Goal: Task Accomplishment & Management: Use online tool/utility

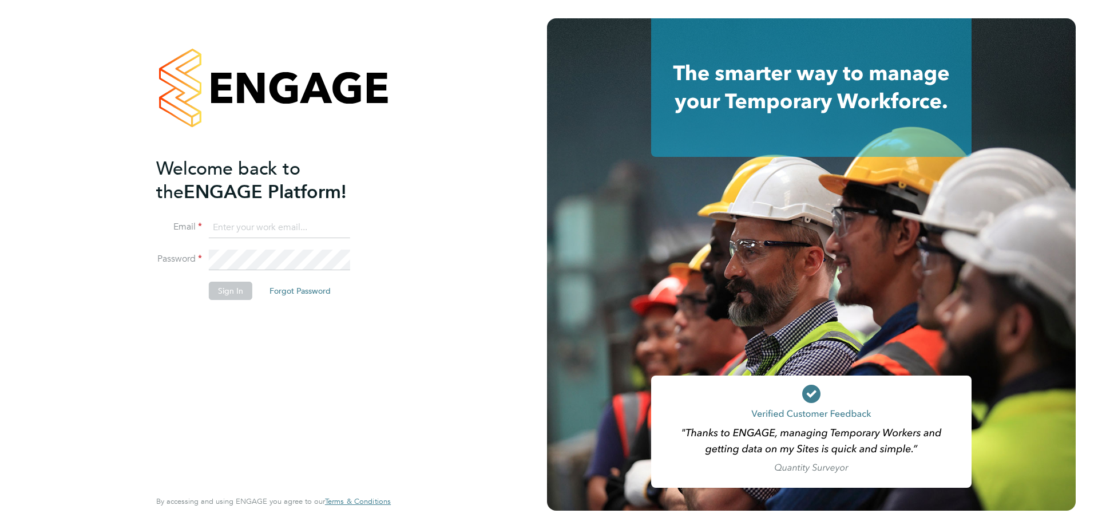
click at [237, 223] on input at bounding box center [279, 227] width 141 height 21
type input "Samantha.Bolshaw@vistry.co.uk"
click at [223, 288] on button "Sign In" at bounding box center [230, 290] width 43 height 18
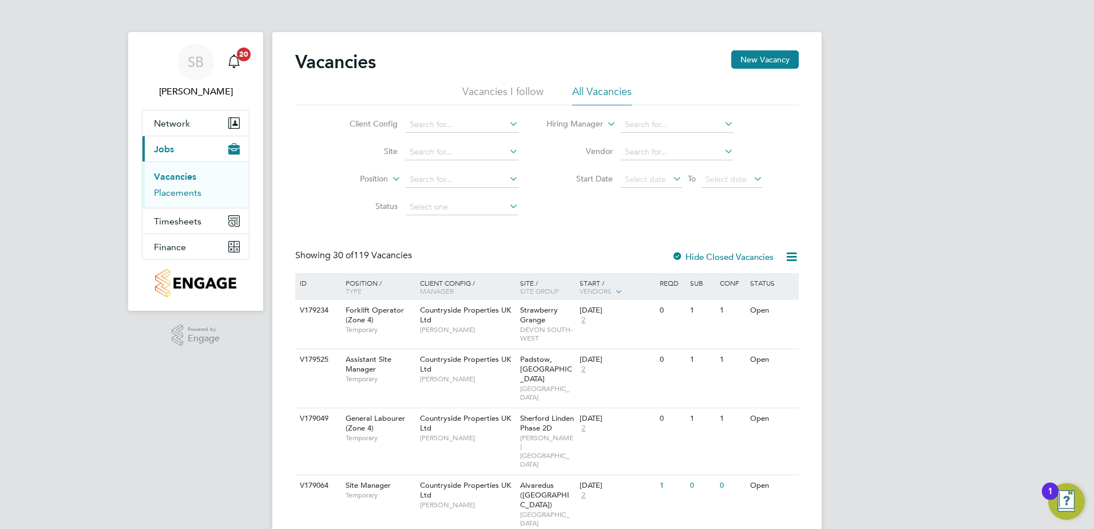
click at [170, 194] on link "Placements" at bounding box center [177, 192] width 47 height 11
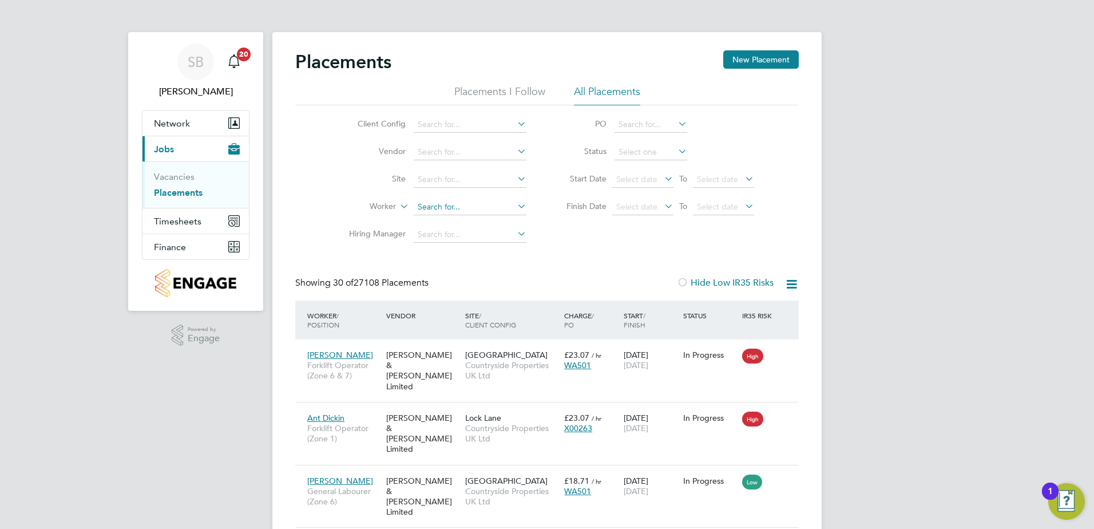
click at [443, 212] on input at bounding box center [470, 207] width 113 height 16
type input "[PERSON_NAME]"
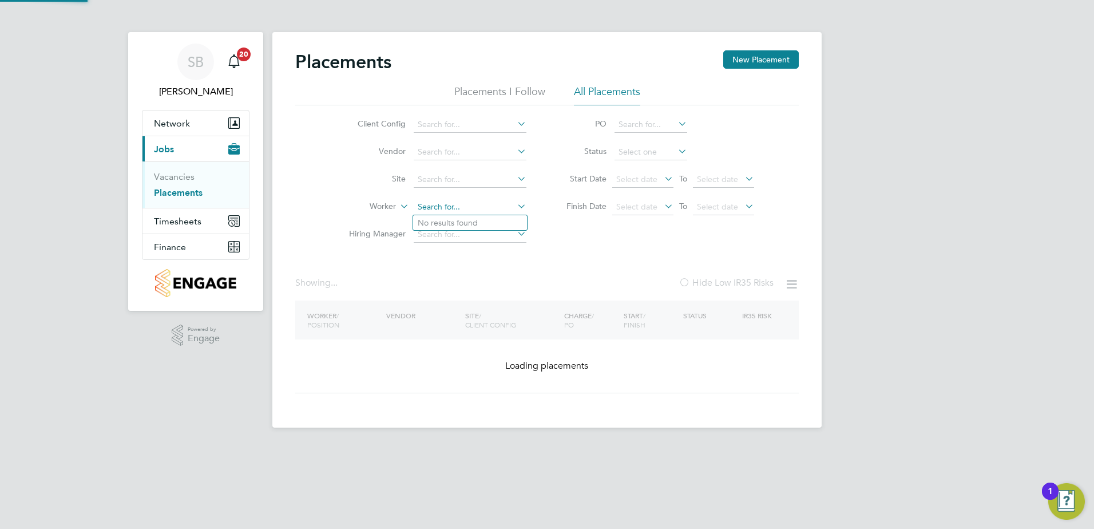
click at [476, 207] on input at bounding box center [470, 207] width 113 height 16
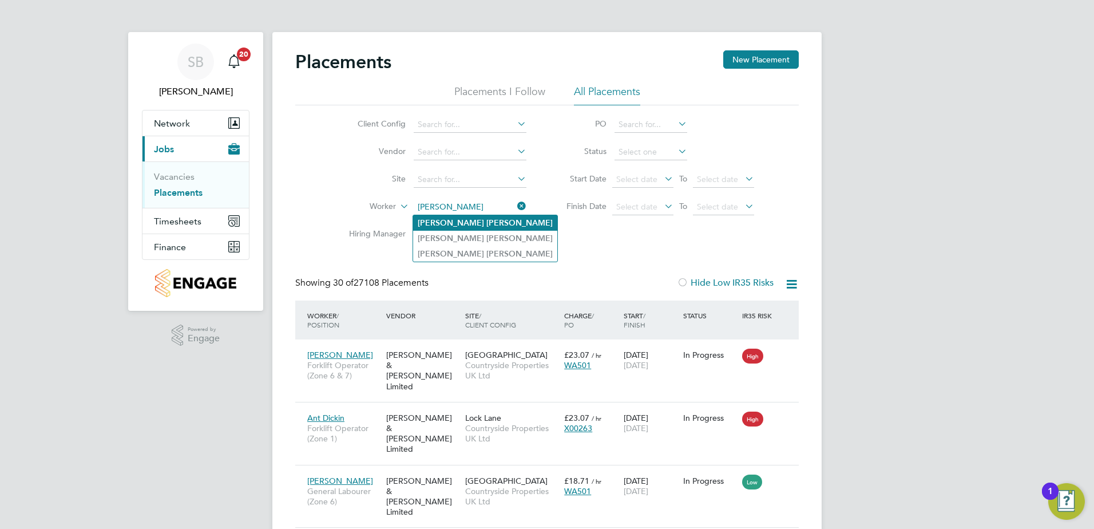
click at [439, 218] on b "[PERSON_NAME]" at bounding box center [451, 223] width 66 height 10
type input "[PERSON_NAME]"
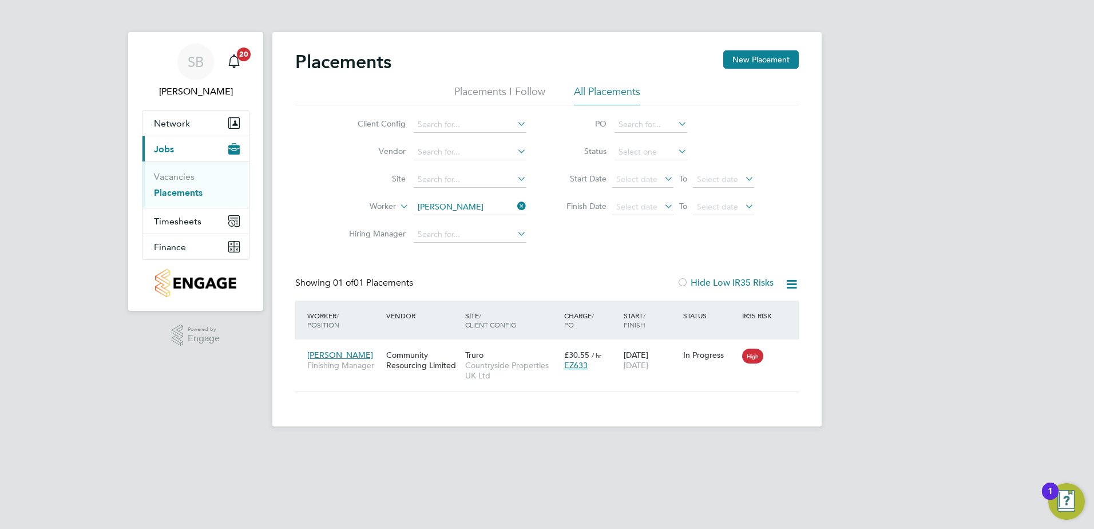
click at [515, 205] on icon at bounding box center [515, 206] width 0 height 16
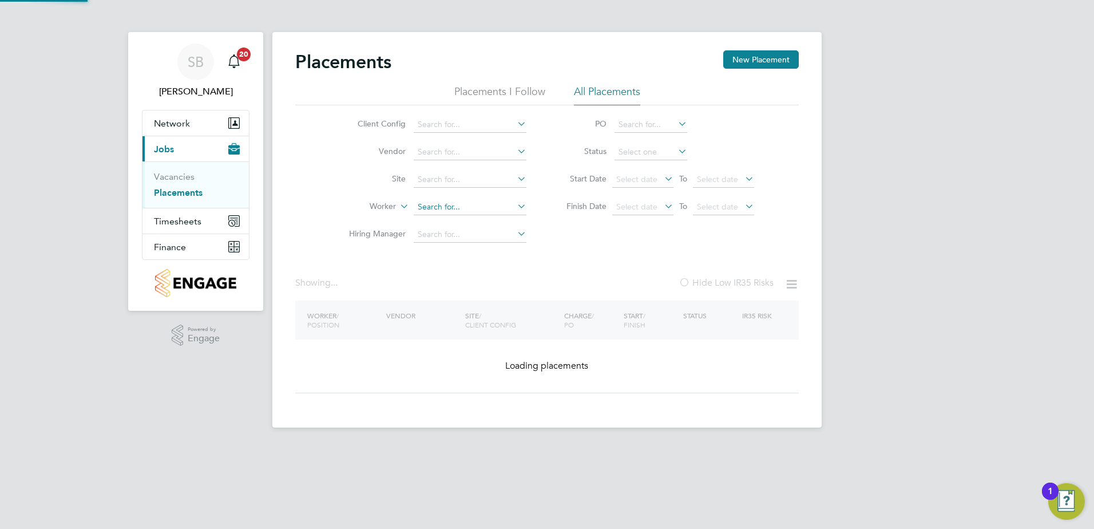
click at [459, 208] on input at bounding box center [470, 207] width 113 height 16
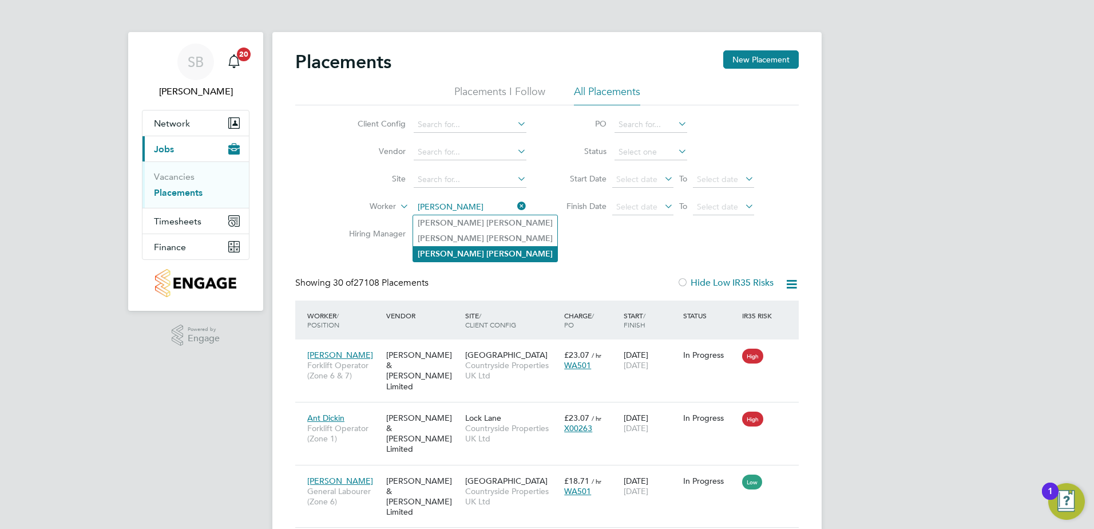
click at [436, 255] on b "[PERSON_NAME]" at bounding box center [451, 254] width 66 height 10
type input "[PERSON_NAME]"
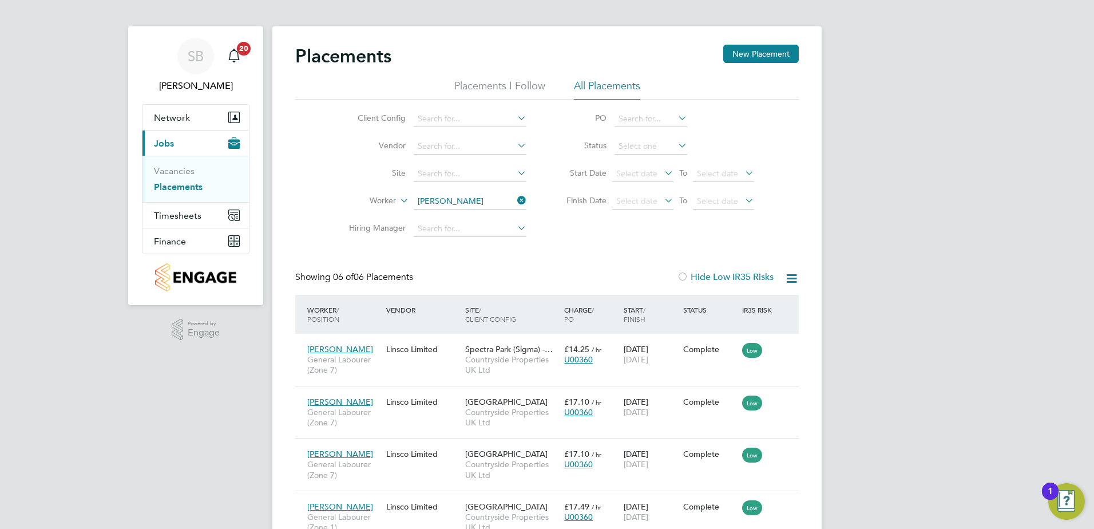
drag, startPoint x: 521, startPoint y: 200, endPoint x: 501, endPoint y: 190, distance: 22.3
click at [515, 200] on icon at bounding box center [515, 200] width 0 height 16
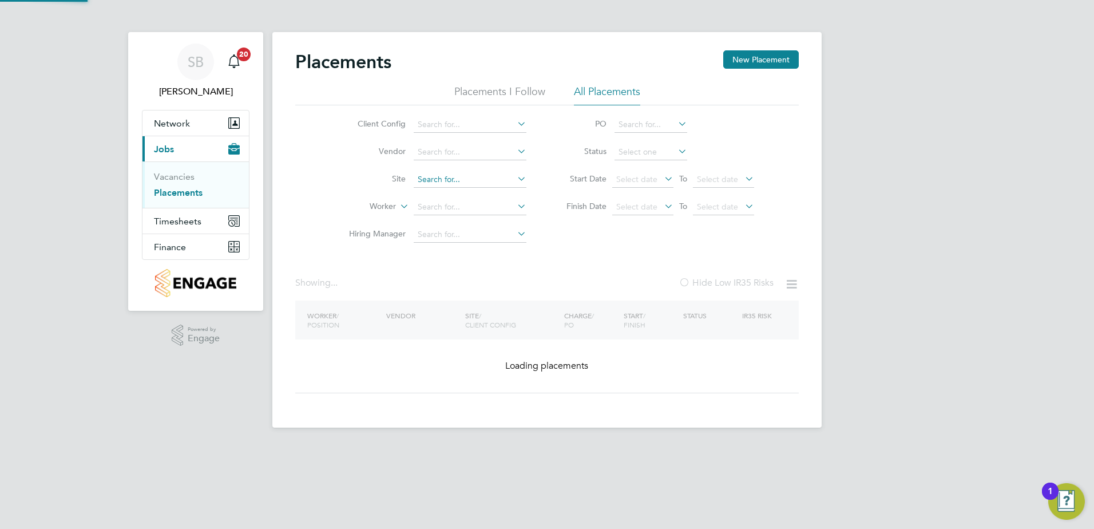
click at [462, 176] on input at bounding box center [470, 180] width 113 height 16
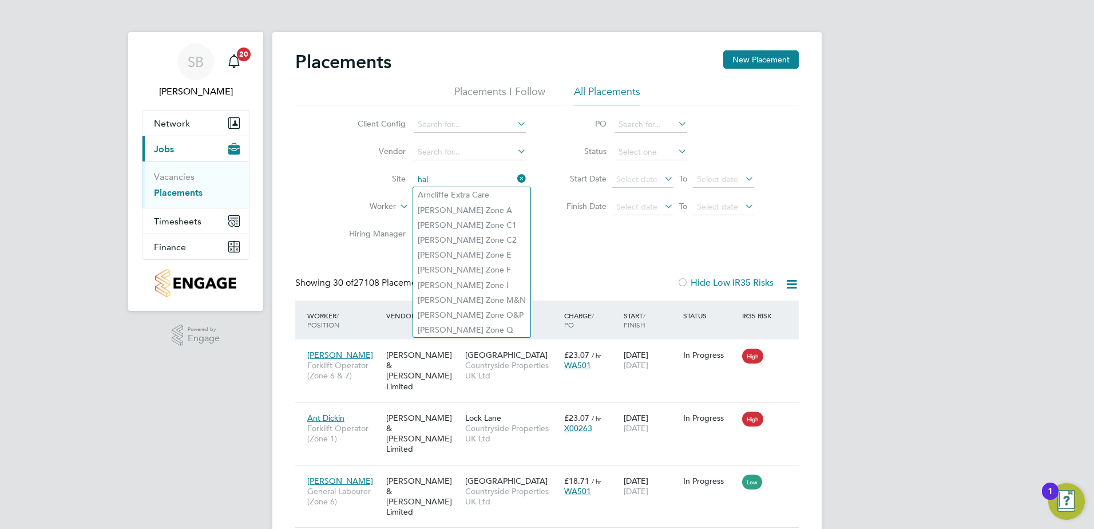
type input "hal"
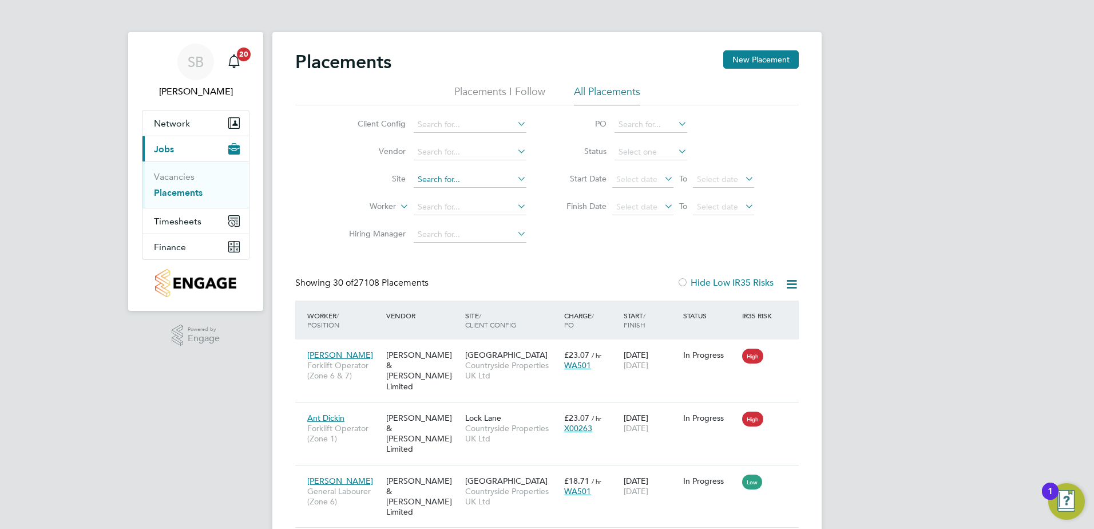
click at [455, 184] on input at bounding box center [470, 180] width 113 height 16
click at [451, 195] on li "Halsnea d (YHG)" at bounding box center [477, 195] width 129 height 15
type input "Halsnead (YHG)"
click at [515, 178] on icon at bounding box center [515, 178] width 0 height 16
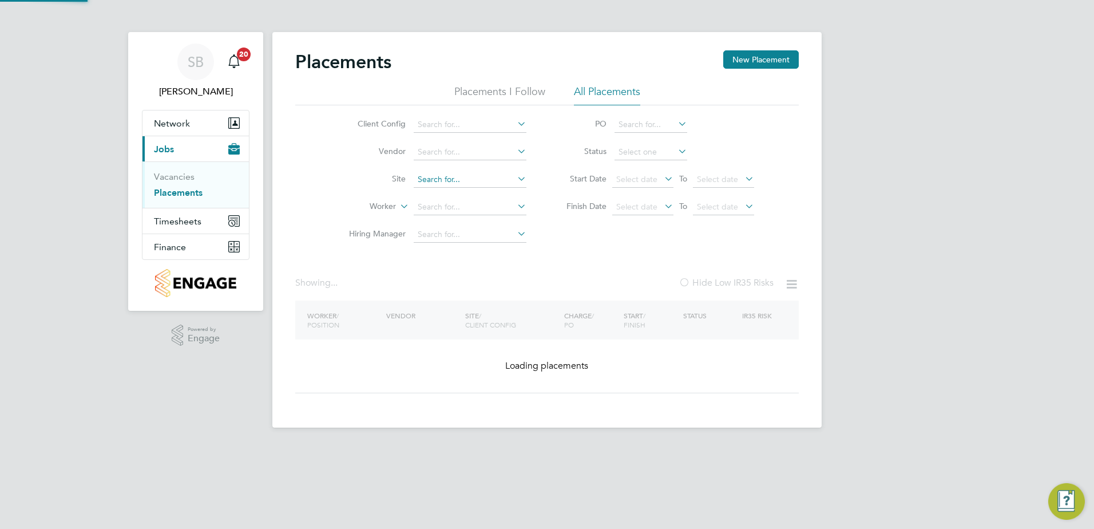
click at [447, 182] on input at bounding box center [470, 180] width 113 height 16
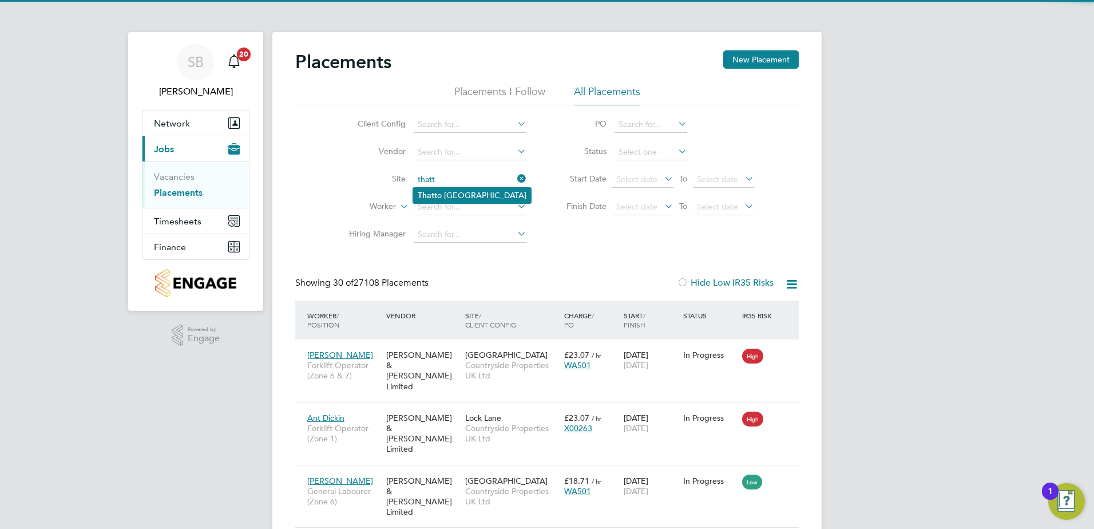
click at [453, 194] on li "Thatt o [GEOGRAPHIC_DATA]" at bounding box center [472, 195] width 118 height 15
type input "[GEOGRAPHIC_DATA]"
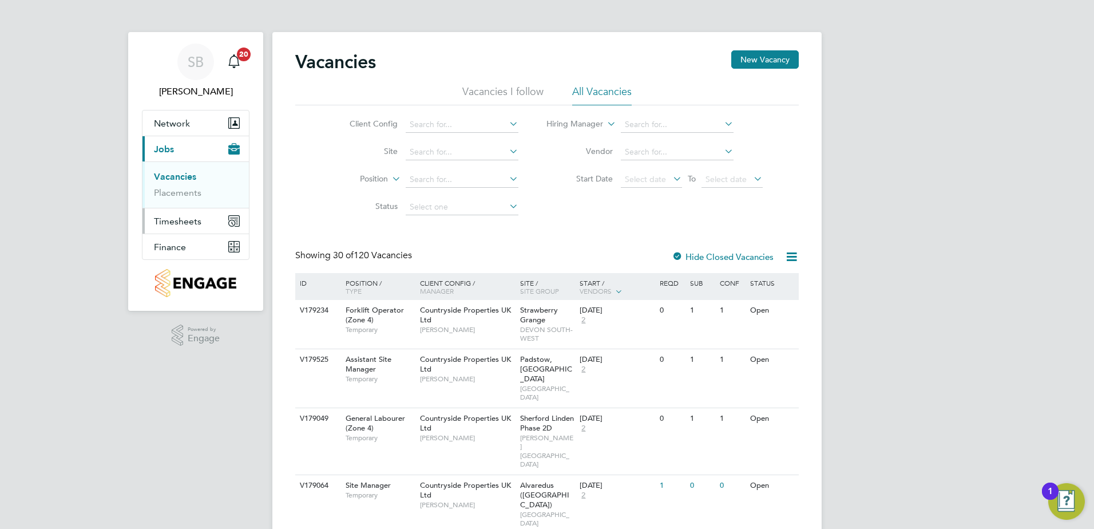
click at [178, 217] on span "Timesheets" at bounding box center [177, 221] width 47 height 11
click at [176, 204] on link "Timesheets" at bounding box center [177, 202] width 47 height 11
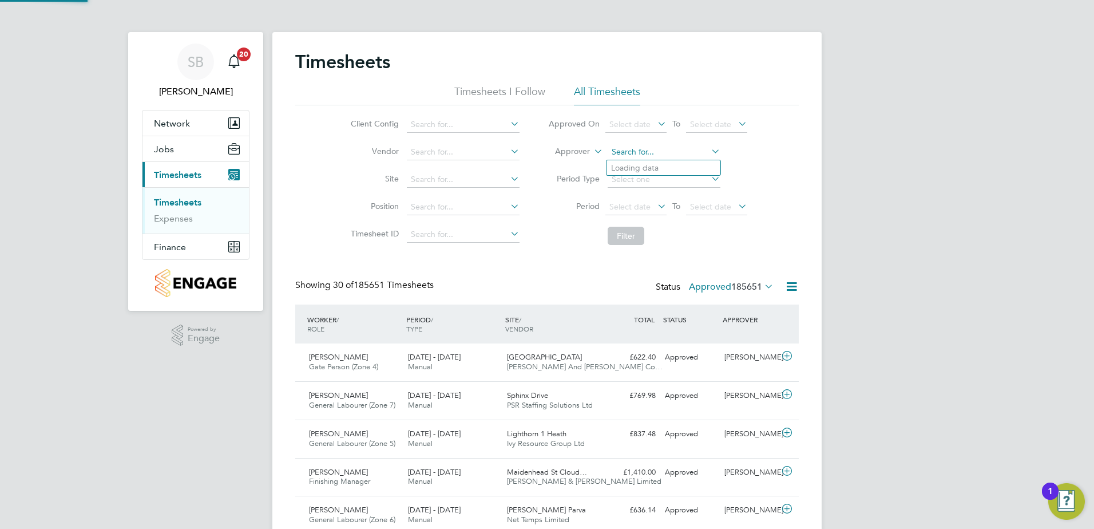
click at [660, 151] on input at bounding box center [663, 152] width 113 height 16
click at [680, 164] on b "Roch" at bounding box center [689, 168] width 19 height 10
type input "Lee Roche"
click at [616, 239] on button "Filter" at bounding box center [625, 236] width 37 height 18
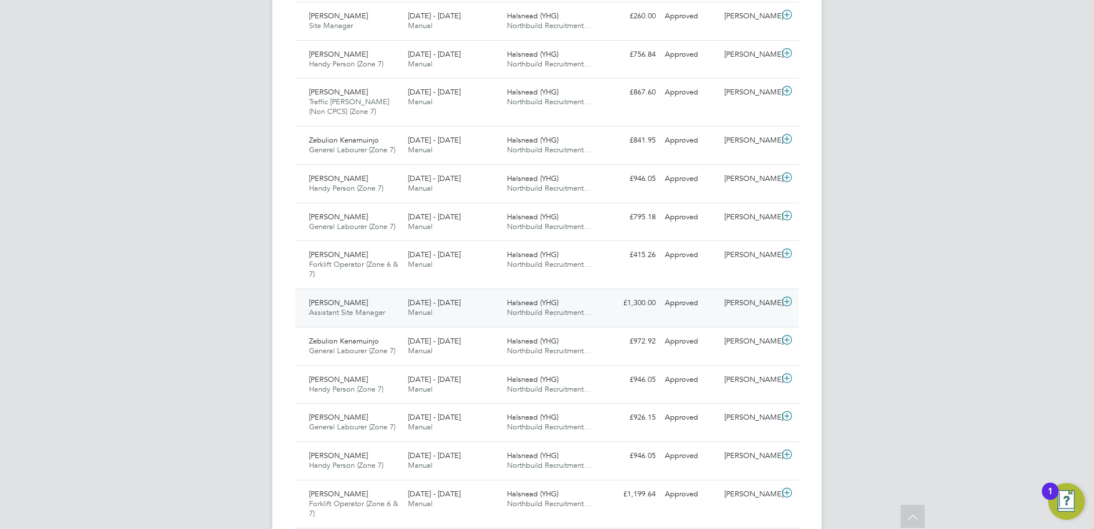
click at [379, 311] on span "Assistant Site Manager" at bounding box center [347, 312] width 76 height 10
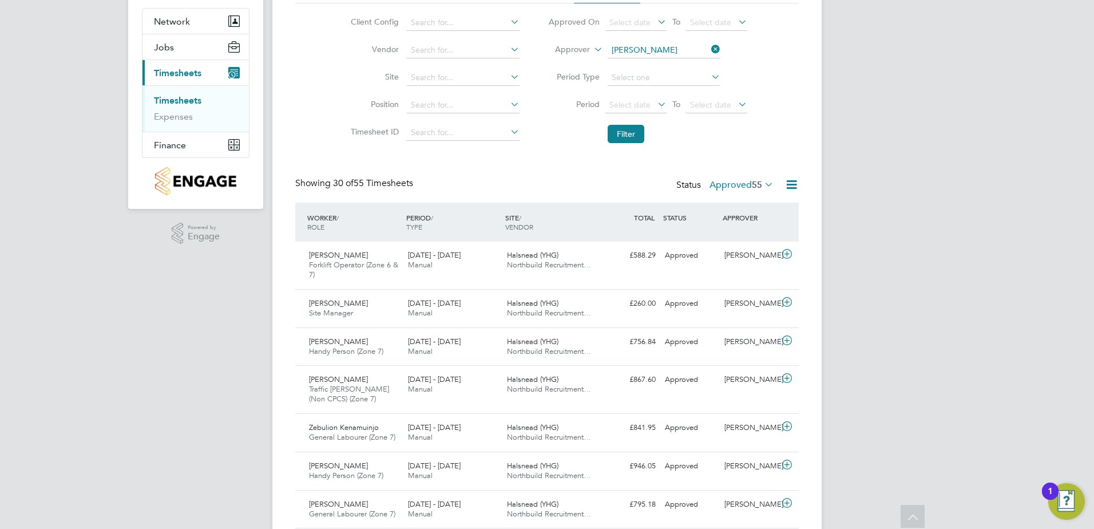
scroll to position [46, 0]
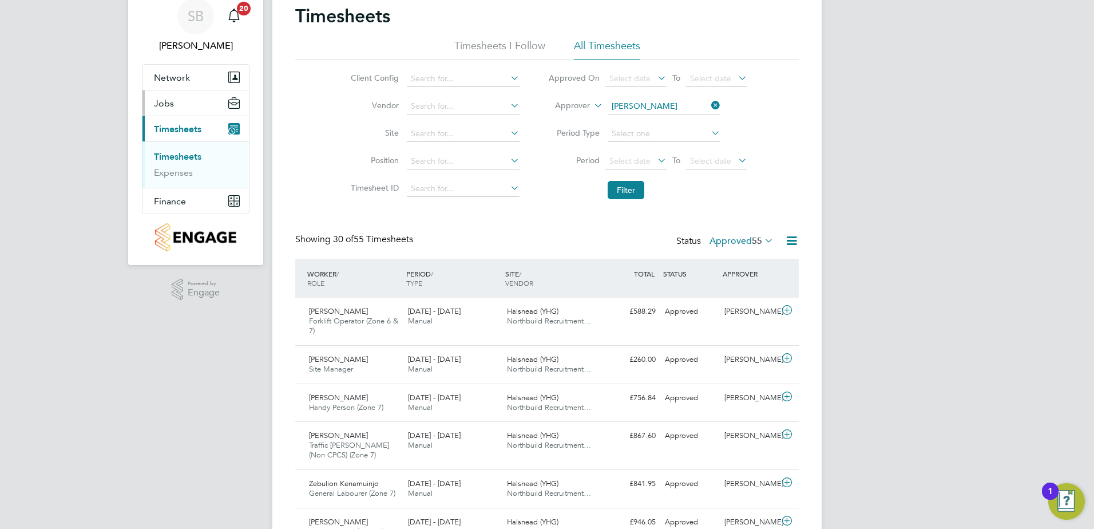
click at [161, 102] on span "Jobs" at bounding box center [164, 103] width 20 height 11
click at [157, 148] on link "Placements" at bounding box center [177, 146] width 47 height 11
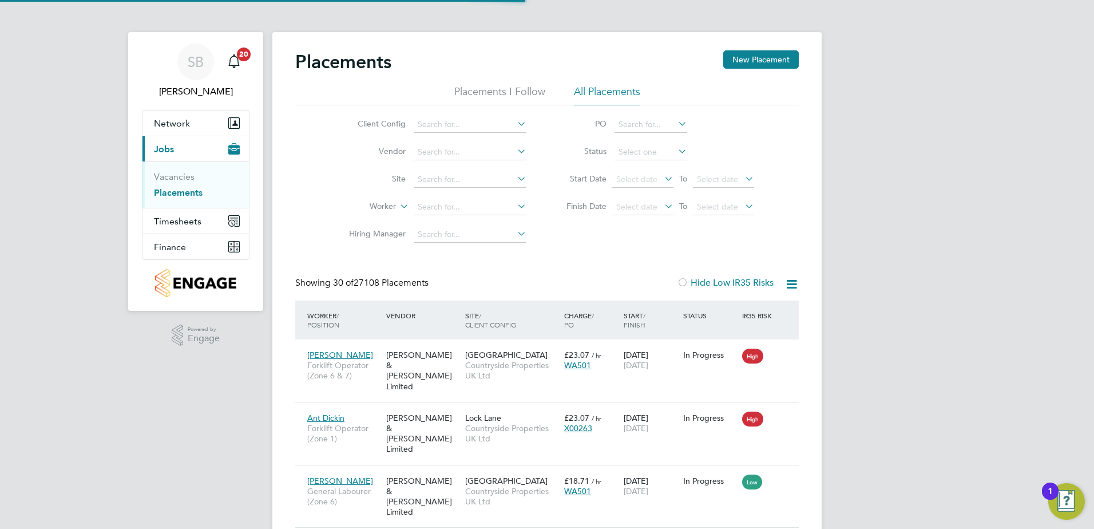
click at [435, 169] on li "Site" at bounding box center [432, 179] width 215 height 27
